Goal: Information Seeking & Learning: Find specific fact

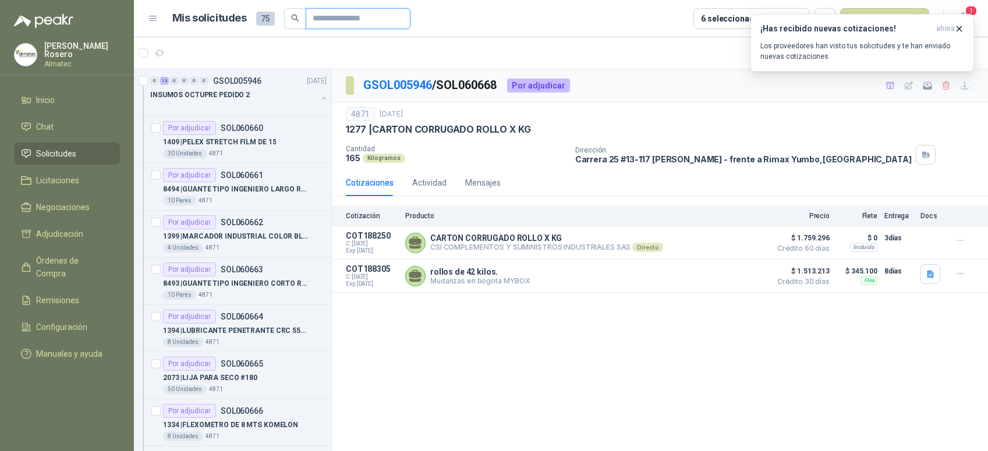
click at [324, 18] on input "text" at bounding box center [354, 19] width 82 height 20
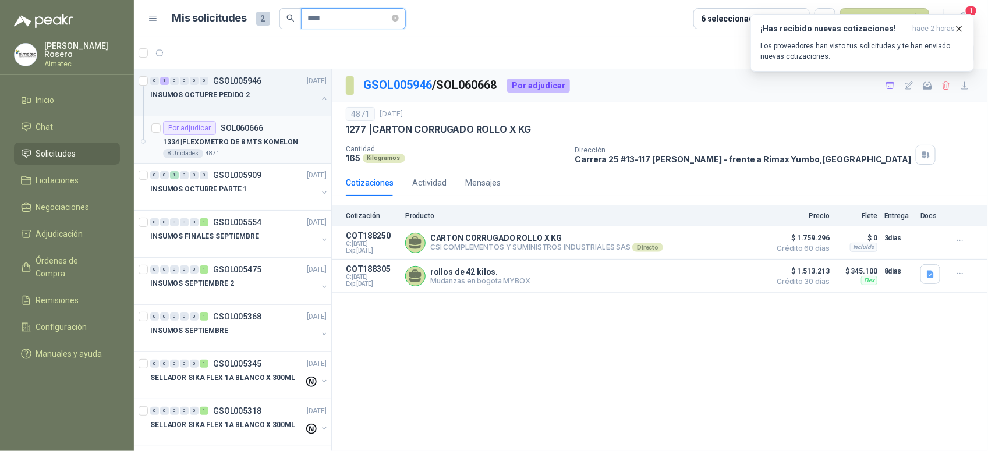
type input "****"
click at [261, 143] on p "1334 | FLEXOMETRO DE 8 MTS KOMELON" at bounding box center [230, 142] width 135 height 11
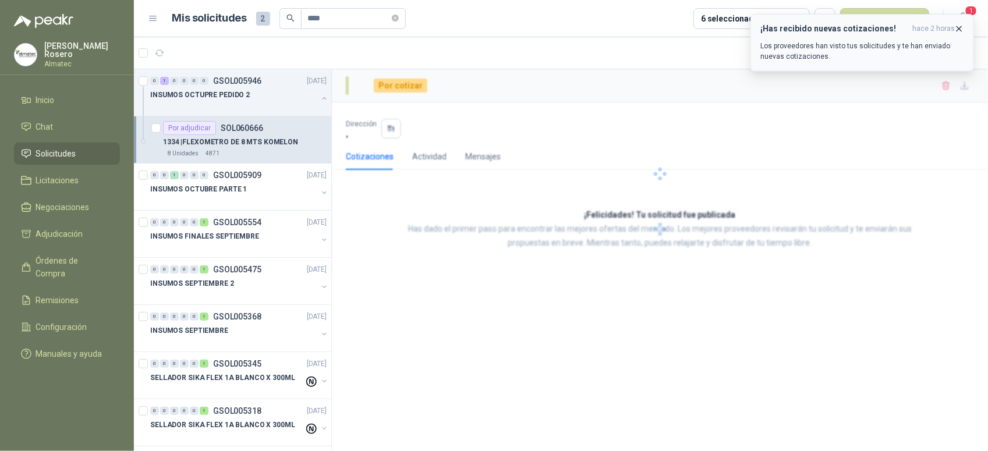
click at [960, 27] on icon "button" at bounding box center [959, 29] width 10 height 10
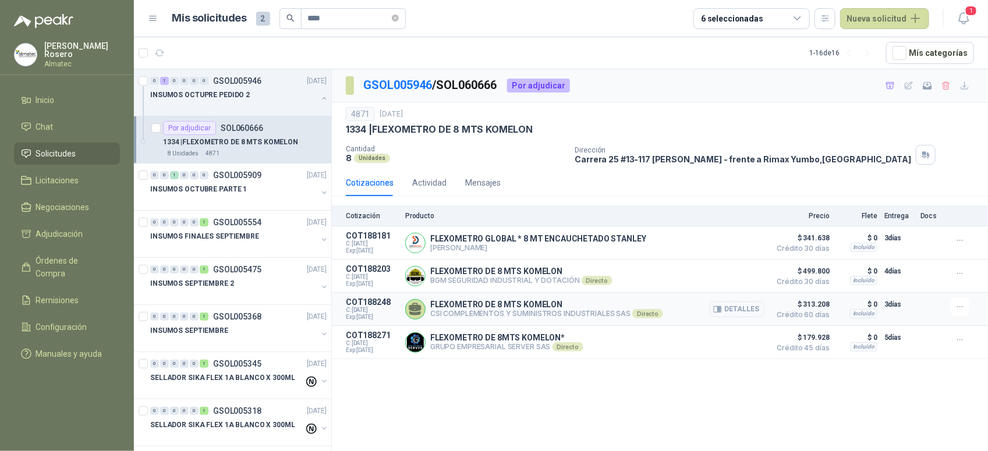
click at [737, 307] on button "Detalles" at bounding box center [737, 310] width 55 height 16
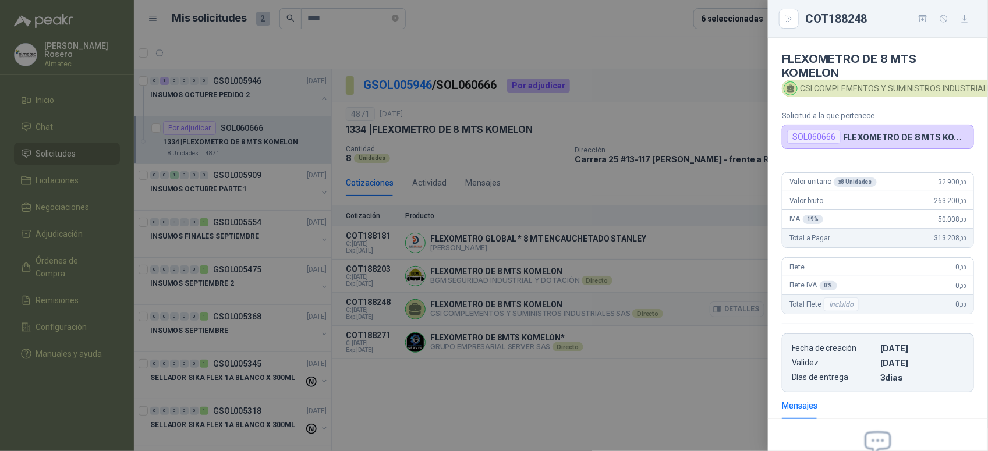
scroll to position [141, 0]
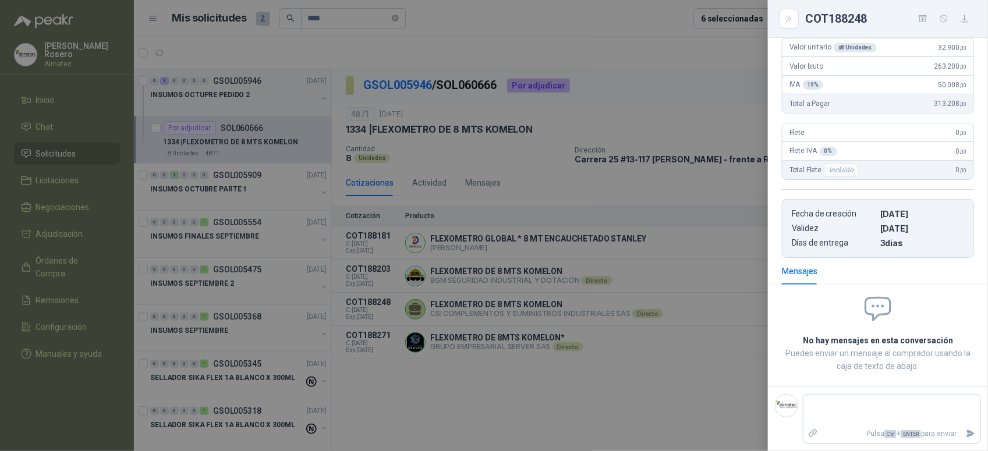
click at [658, 377] on div at bounding box center [494, 225] width 988 height 451
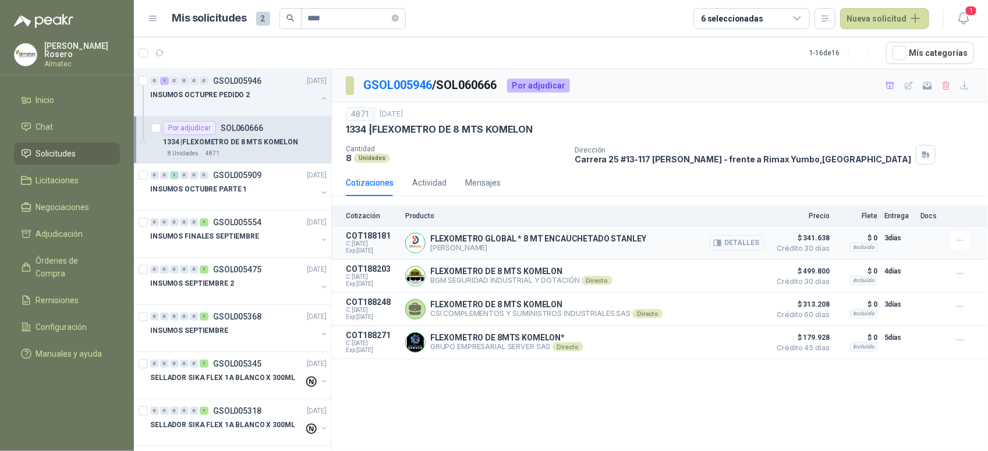
click at [735, 243] on button "Detalles" at bounding box center [737, 243] width 55 height 16
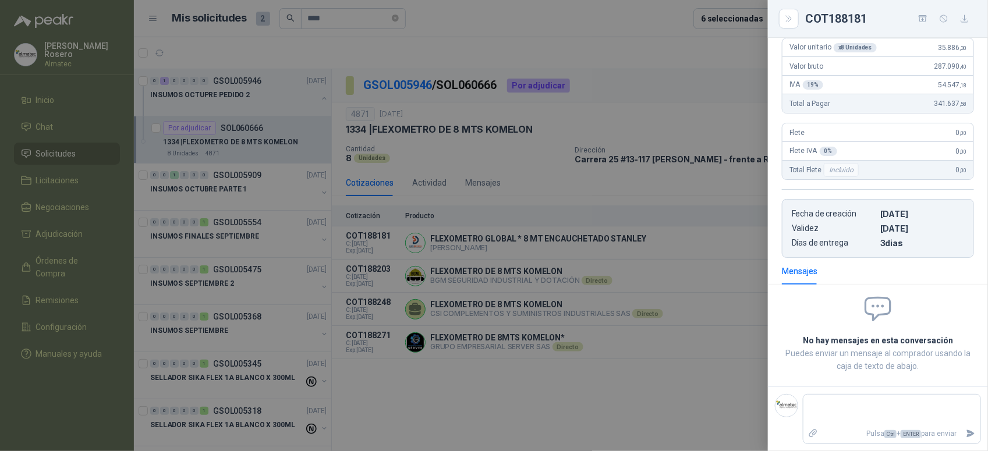
scroll to position [0, 0]
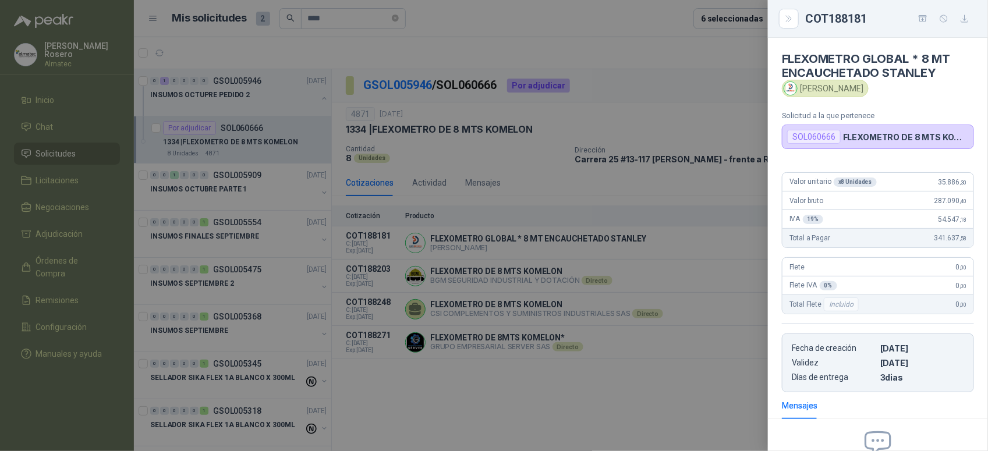
click at [676, 310] on div at bounding box center [494, 225] width 988 height 451
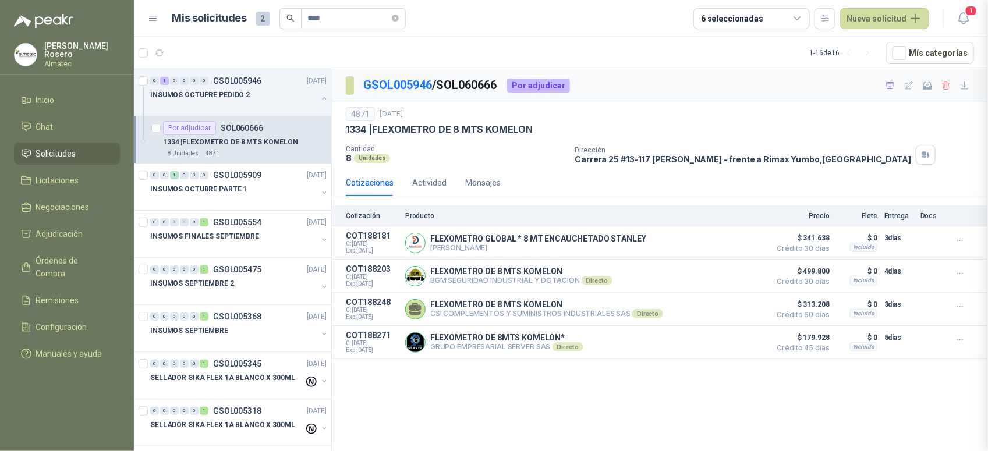
scroll to position [138, 0]
click at [714, 313] on button "Detalles" at bounding box center [737, 310] width 55 height 16
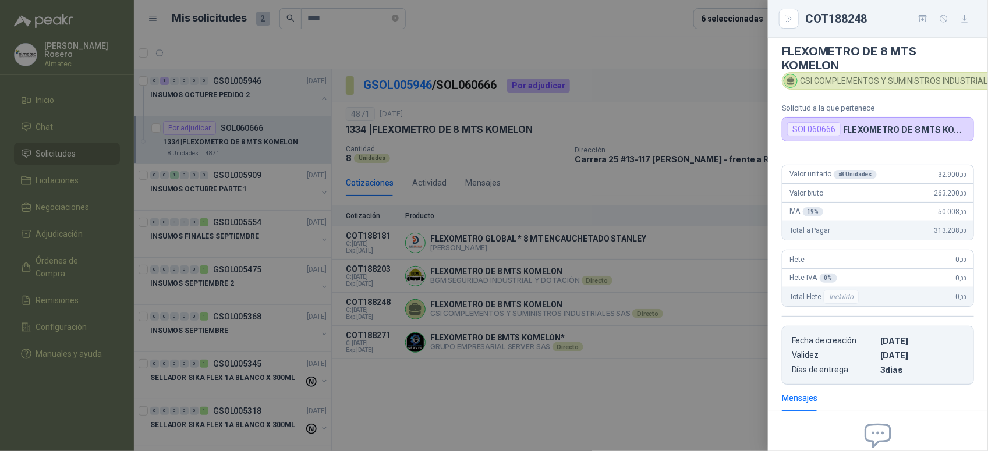
scroll to position [0, 0]
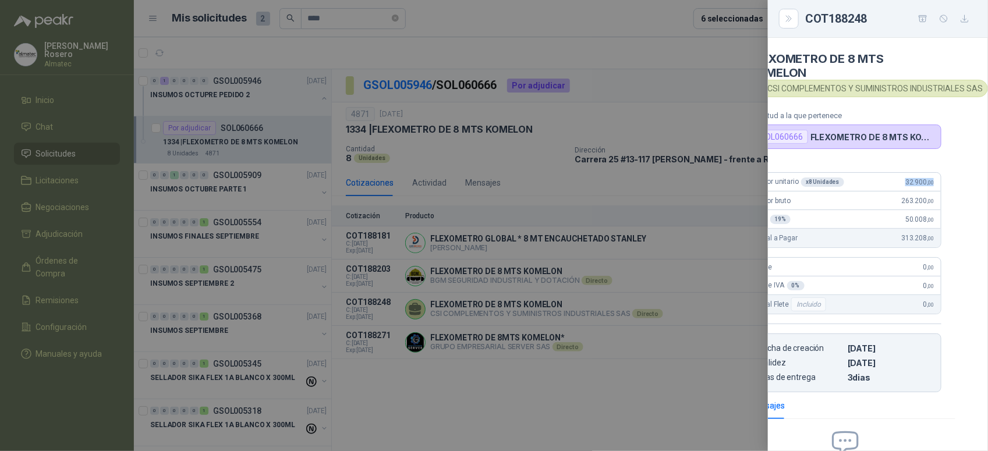
drag, startPoint x: 930, startPoint y: 187, endPoint x: 970, endPoint y: 188, distance: 40.2
click at [970, 188] on div "FLEXOMETRO DE 8 MTS KOMELON CSI COMPLEMENTOS Y SUMINISTROS INDUSTRIALES SAS Sol…" at bounding box center [878, 244] width 220 height 413
copy span "32.900 ,00"
click at [362, 15] on div at bounding box center [494, 225] width 988 height 451
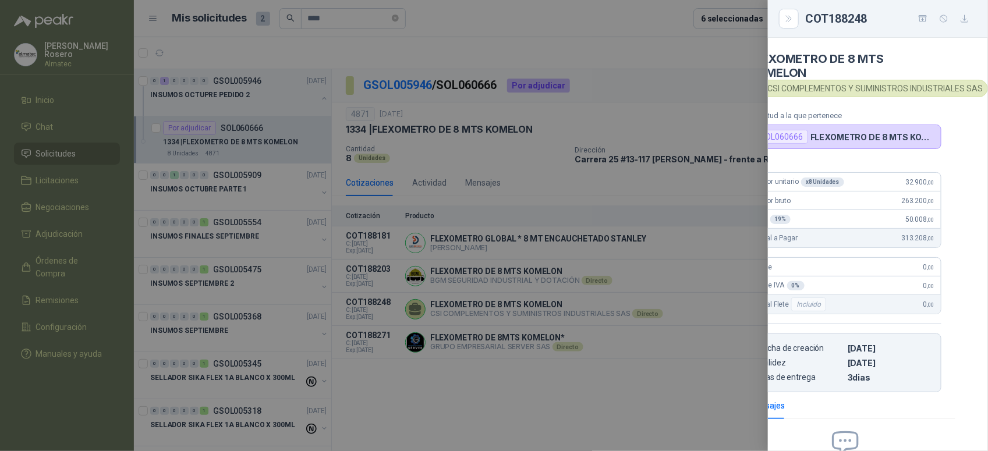
scroll to position [147, 41]
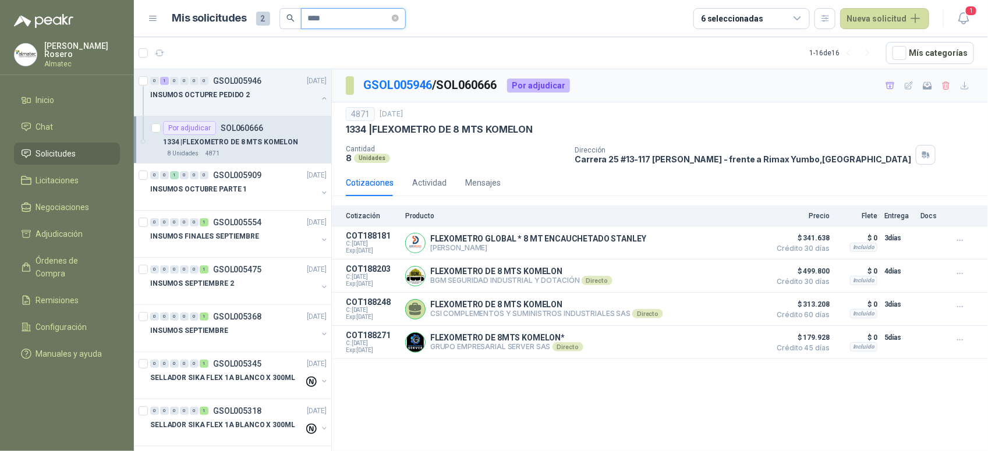
click at [324, 15] on input "****" at bounding box center [349, 19] width 82 height 20
drag, startPoint x: 324, startPoint y: 16, endPoint x: 162, endPoint y: -5, distance: 163.8
click at [162, 0] on html "[PERSON_NAME] Almatec Inicio Chat Solicitudes Licitaciones Negociaciones Adjudi…" at bounding box center [494, 225] width 988 height 451
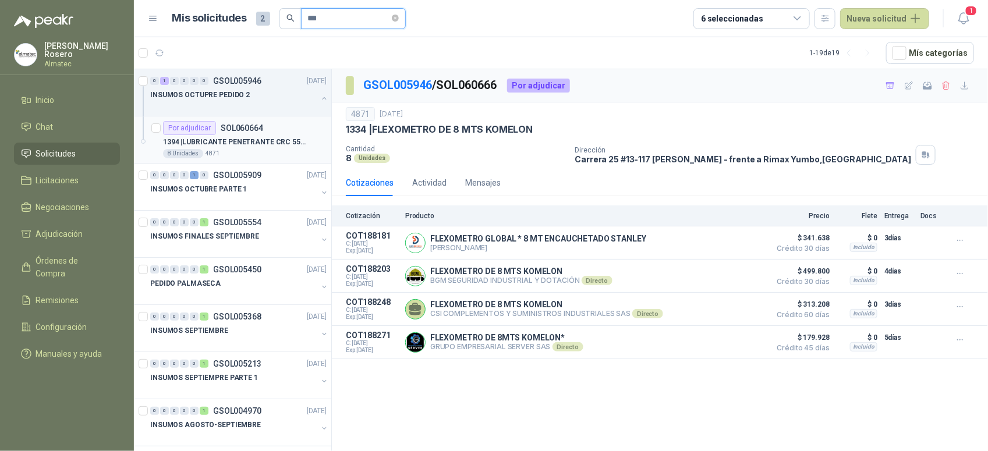
type input "***"
click at [248, 153] on div "8 Unidades 4871" at bounding box center [245, 153] width 164 height 9
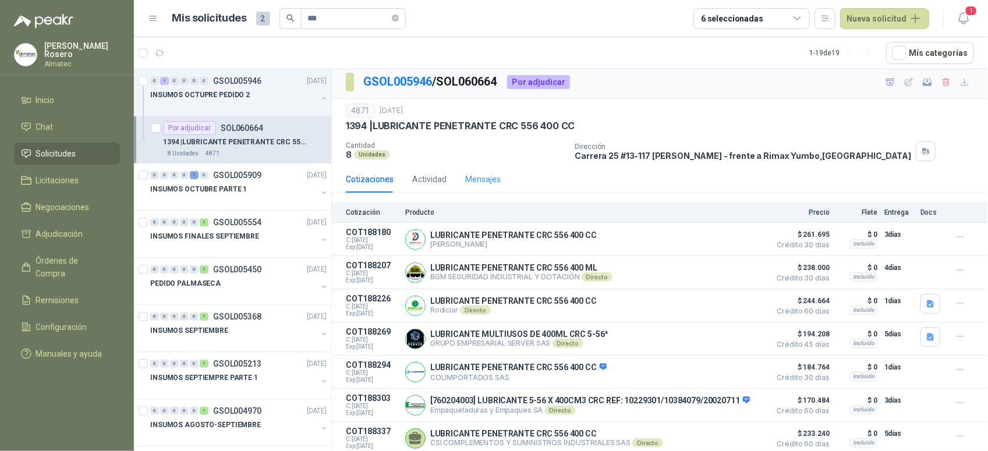
scroll to position [10, 0]
click at [749, 398] on button "Detalles" at bounding box center [737, 406] width 55 height 16
click at [726, 408] on div at bounding box center [494, 225] width 988 height 451
click at [728, 400] on button "Detalles" at bounding box center [737, 406] width 55 height 16
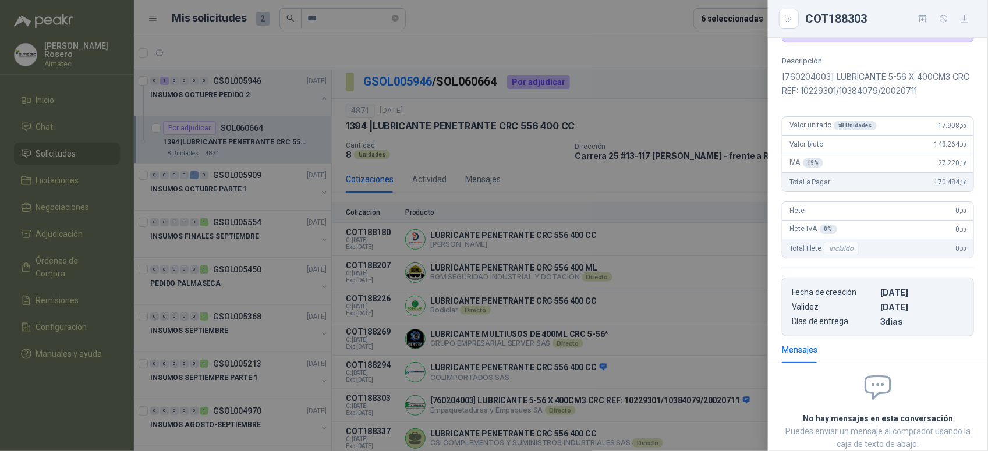
scroll to position [51, 0]
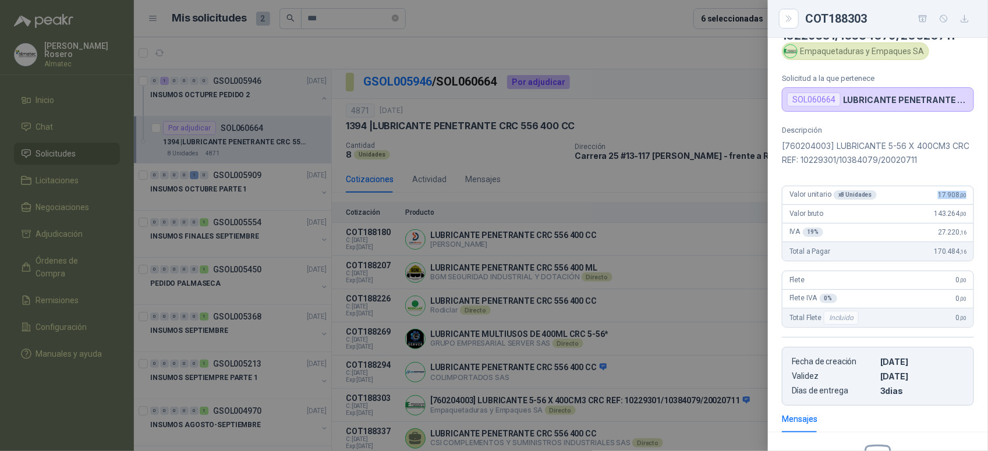
drag, startPoint x: 931, startPoint y: 193, endPoint x: 962, endPoint y: 192, distance: 31.5
click at [962, 192] on div "Valor unitario x 8 Unidades 17.908 ,00" at bounding box center [878, 195] width 191 height 19
copy span "17.908 ,00"
click at [320, 151] on div at bounding box center [494, 225] width 988 height 451
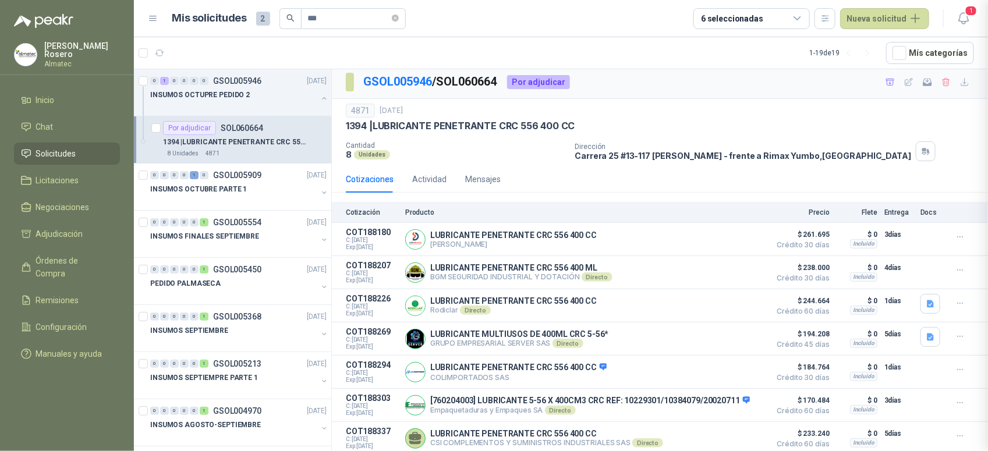
scroll to position [203, 0]
drag, startPoint x: 348, startPoint y: 16, endPoint x: -3, endPoint y: -47, distance: 356.7
click at [0, 0] on html "[PERSON_NAME] Almatec Inicio Chat Solicitudes Licitaciones Negociaciones Adjudi…" at bounding box center [494, 225] width 988 height 451
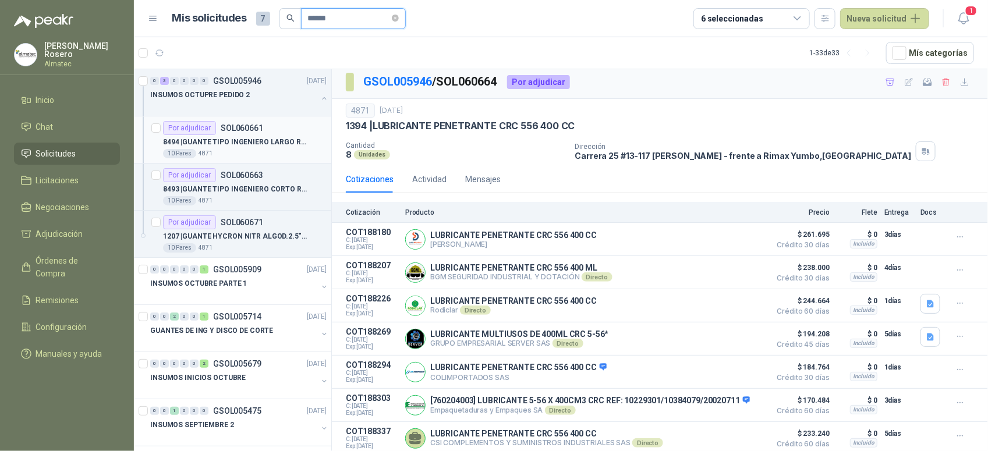
type input "******"
click at [280, 150] on div "10 Pares 4871" at bounding box center [245, 153] width 164 height 9
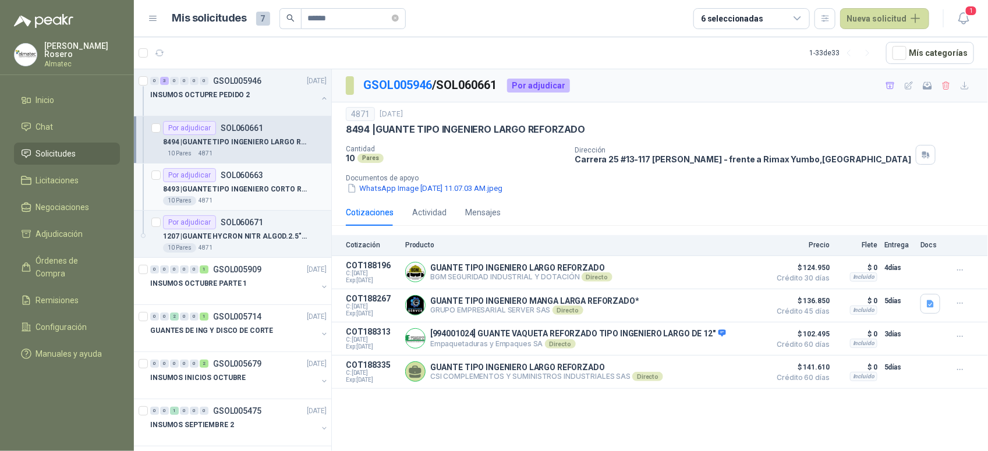
click at [274, 178] on div "Por adjudicar SOL060663" at bounding box center [245, 175] width 164 height 14
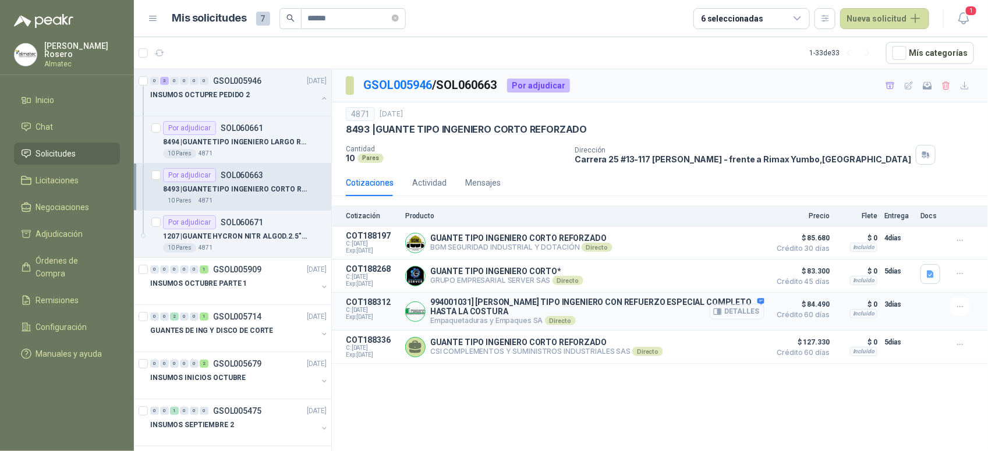
click at [748, 313] on button "Detalles" at bounding box center [737, 312] width 55 height 16
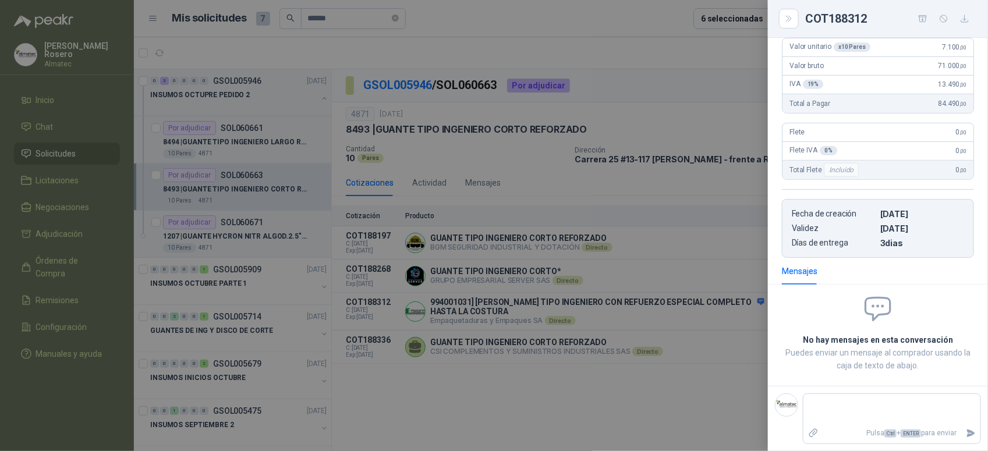
scroll to position [94, 0]
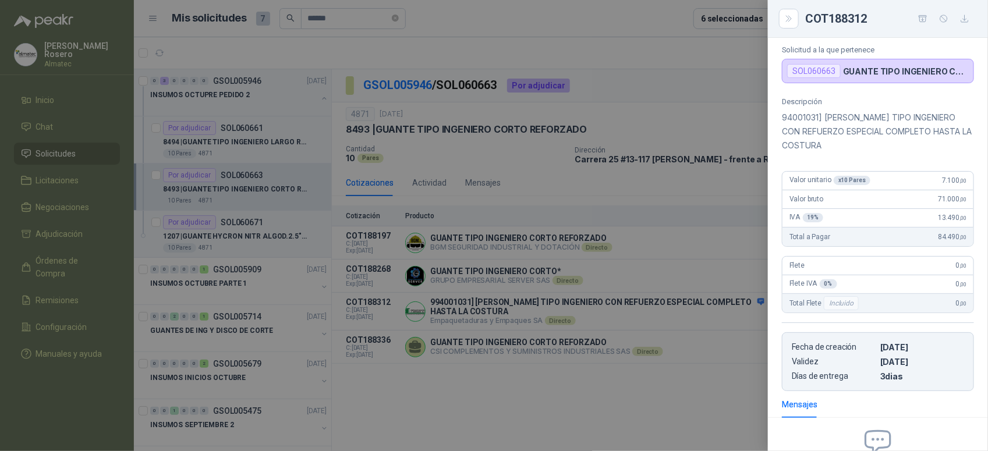
click at [629, 380] on div at bounding box center [494, 225] width 988 height 451
